Goal: Information Seeking & Learning: Learn about a topic

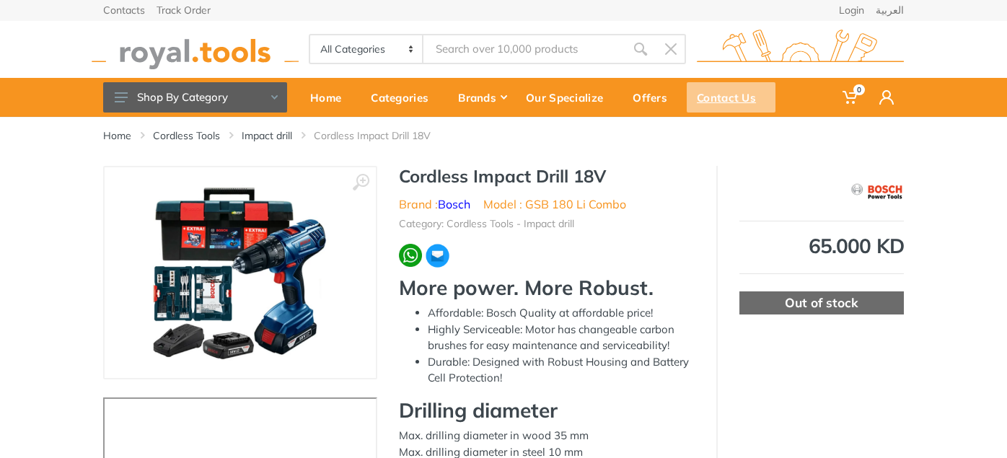
click at [714, 97] on div "Contact Us" at bounding box center [731, 97] width 89 height 30
click at [194, 291] on img at bounding box center [240, 273] width 182 height 182
click at [179, 136] on link "Cordless Tools" at bounding box center [186, 135] width 67 height 14
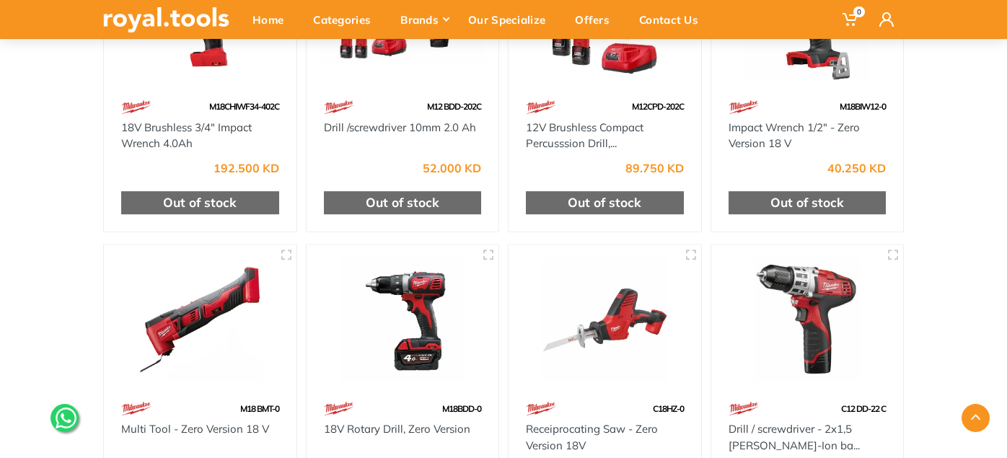
scroll to position [4834, 0]
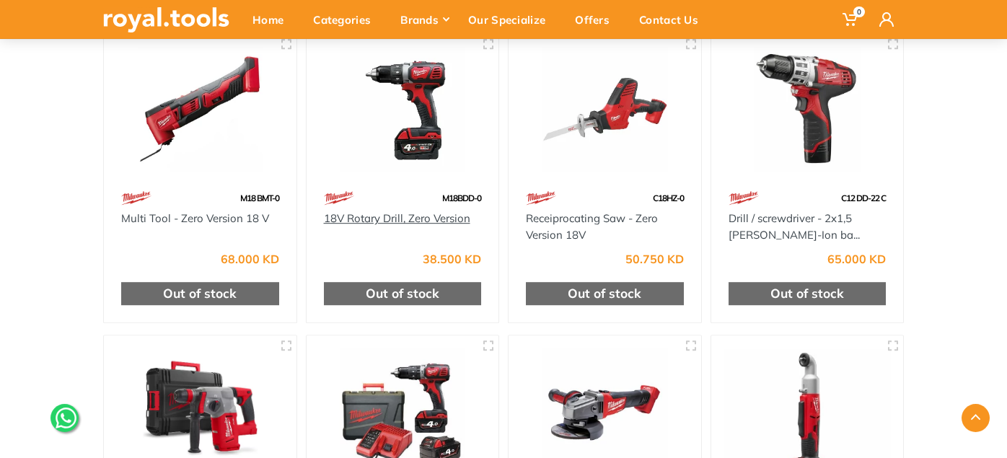
click at [448, 225] on link "18V Rotary Drill, Zero Version" at bounding box center [397, 218] width 146 height 14
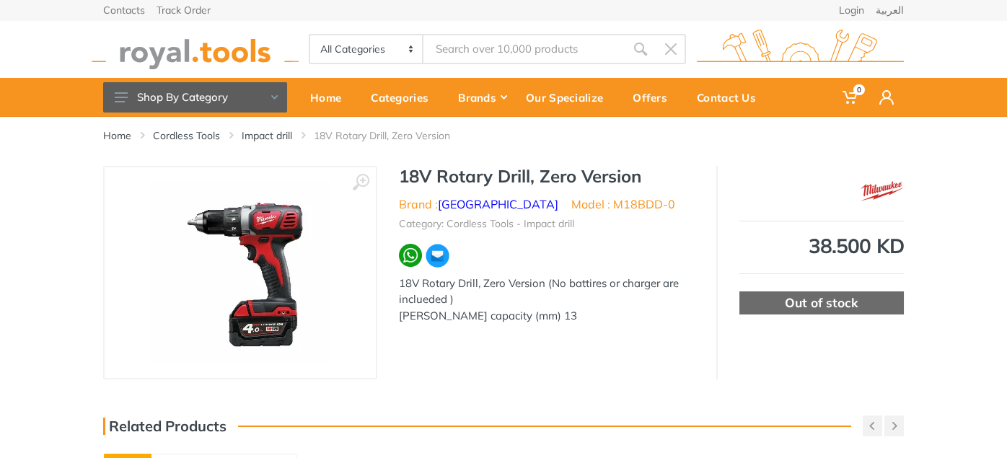
click at [263, 231] on img at bounding box center [240, 273] width 180 height 180
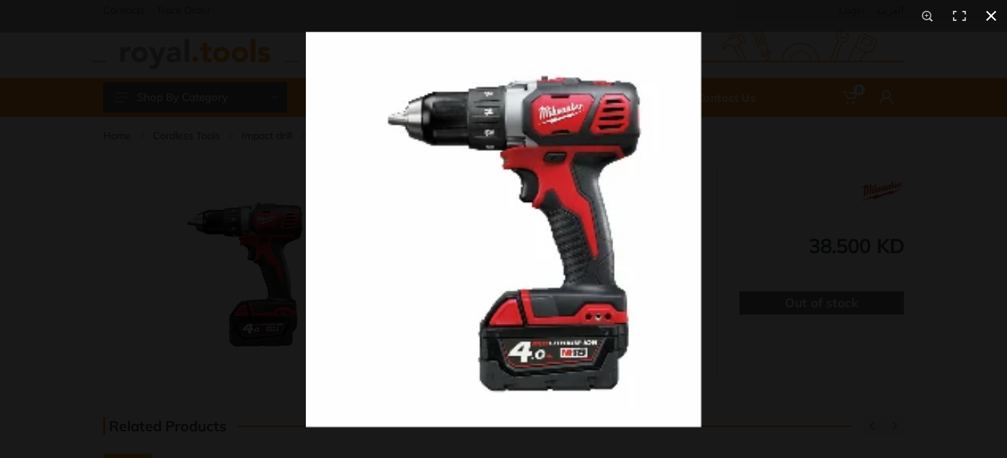
click at [995, 16] on button at bounding box center [992, 16] width 32 height 32
